Goal: Task Accomplishment & Management: Use online tool/utility

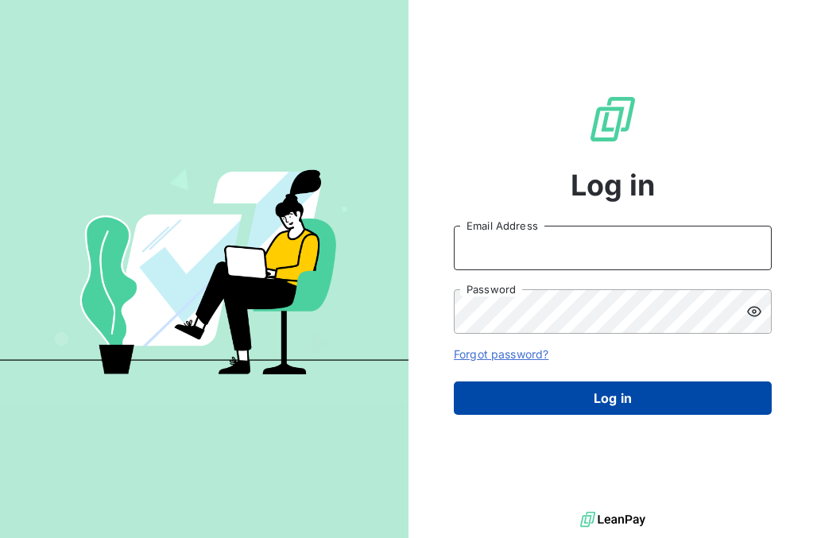
type input "[PERSON_NAME][EMAIL_ADDRESS][DOMAIN_NAME]"
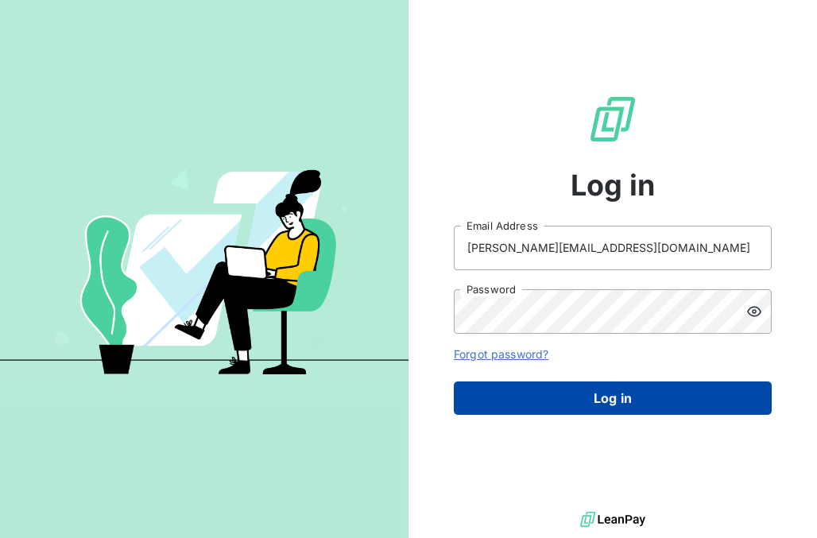
click at [589, 391] on button "Log in" at bounding box center [613, 397] width 318 height 33
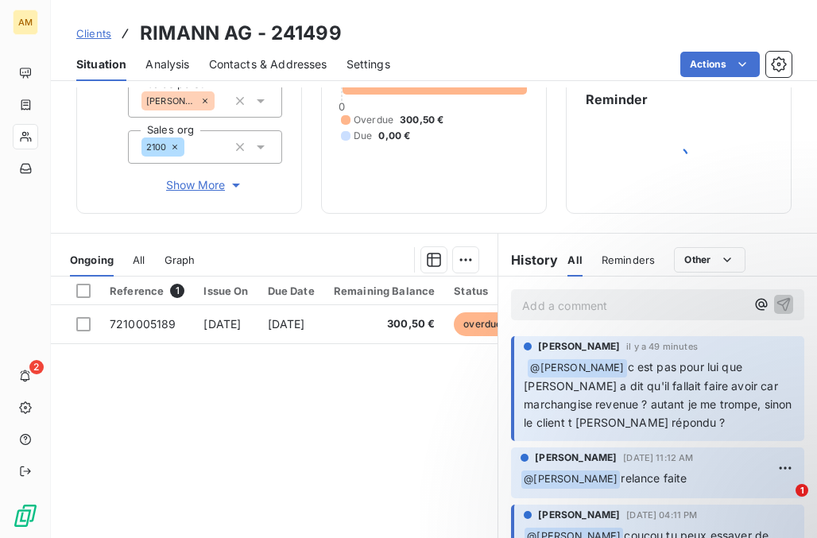
scroll to position [181, 0]
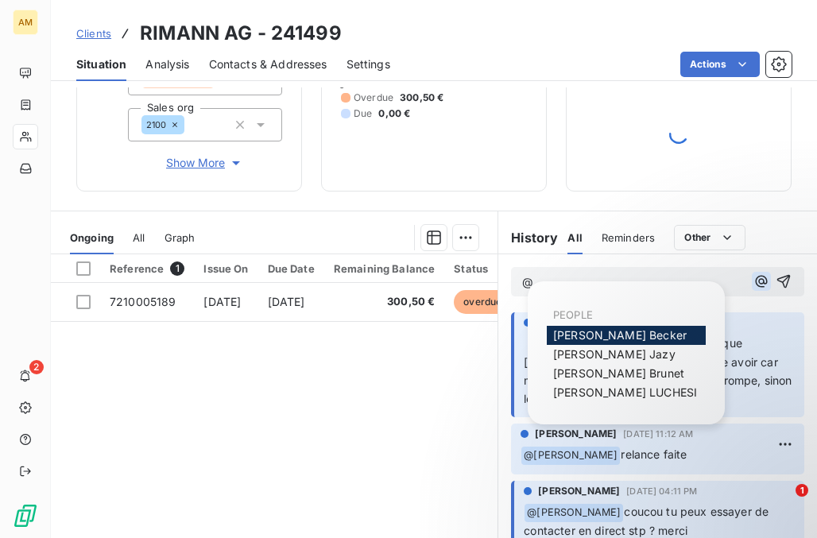
click at [753, 276] on icon "button" at bounding box center [761, 281] width 16 height 16
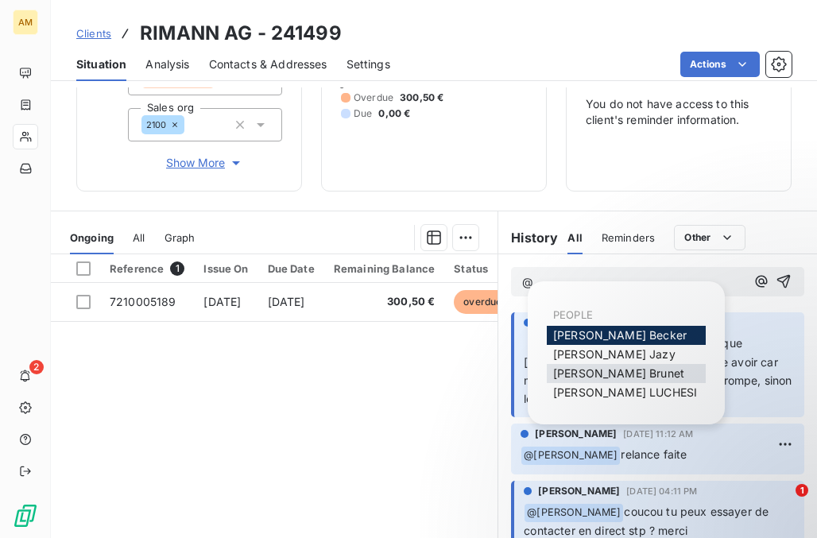
click at [586, 373] on span "[PERSON_NAME]" at bounding box center [618, 373] width 131 height 14
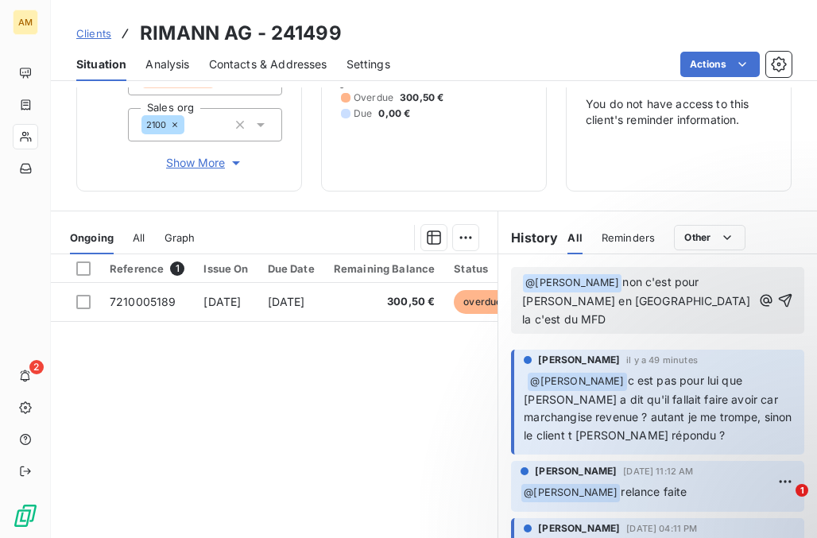
click at [635, 295] on span "non c'est pour [PERSON_NAME] en [GEOGRAPHIC_DATA] la c'est du MFD" at bounding box center [637, 300] width 231 height 51
click at [777, 295] on icon "button" at bounding box center [785, 300] width 16 height 16
